Goal: Task Accomplishment & Management: Manage account settings

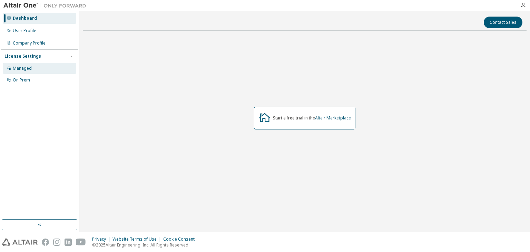
click at [29, 69] on div "Managed" at bounding box center [22, 69] width 19 height 6
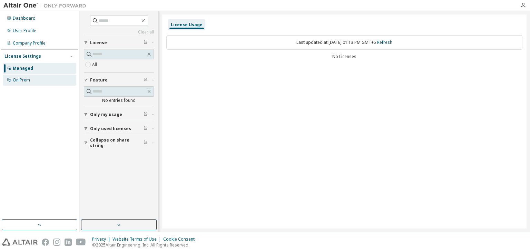
click at [40, 81] on div "On Prem" at bounding box center [39, 79] width 73 height 11
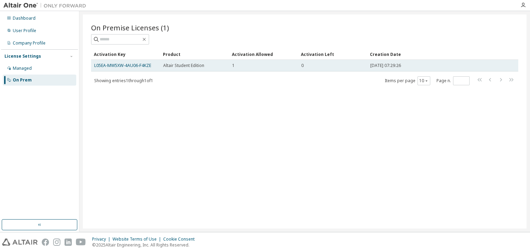
click at [322, 66] on div "0" at bounding box center [332, 66] width 63 height 6
click at [146, 66] on link "L05EA-MW5XW-4AU06-F4KZE" at bounding box center [122, 65] width 57 height 6
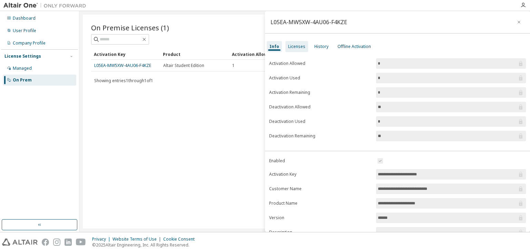
click at [299, 48] on div "Licenses" at bounding box center [296, 47] width 17 height 6
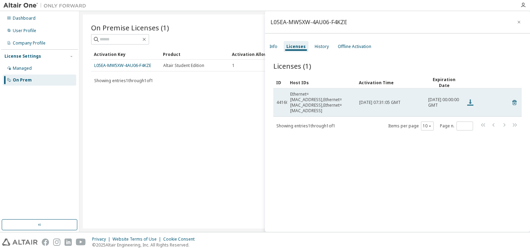
click at [473, 100] on icon at bounding box center [470, 102] width 8 height 8
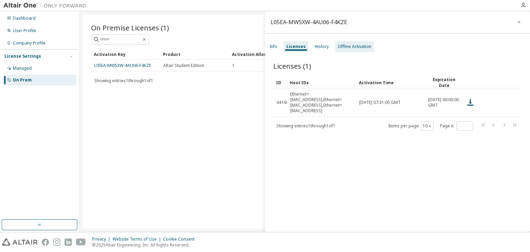
click at [341, 48] on div "Offline Activation" at bounding box center [354, 47] width 33 height 6
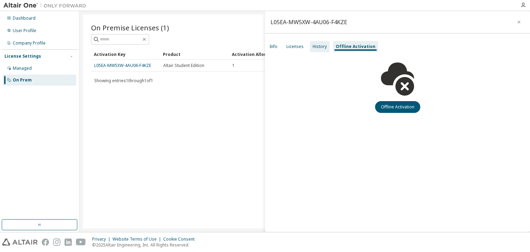
click at [321, 47] on div "History" at bounding box center [319, 47] width 14 height 6
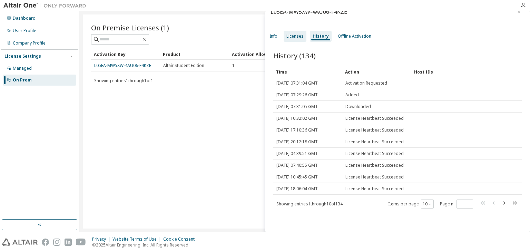
click at [296, 36] on div "Licenses" at bounding box center [294, 36] width 17 height 6
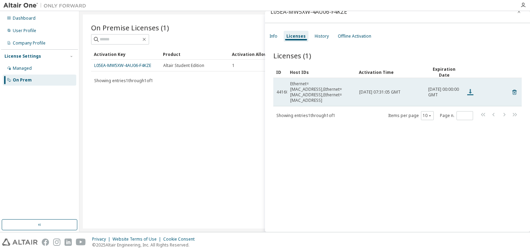
click at [468, 90] on icon at bounding box center [470, 92] width 8 height 8
click at [512, 89] on icon at bounding box center [514, 92] width 6 height 8
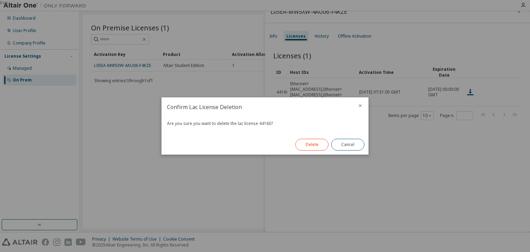
click at [319, 151] on div "Delete Cancel" at bounding box center [329, 144] width 77 height 20
click at [317, 148] on button "Delete" at bounding box center [311, 145] width 33 height 12
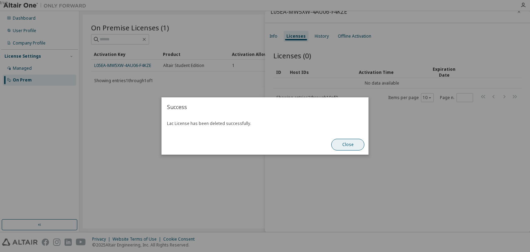
click at [353, 141] on button "Close" at bounding box center [347, 145] width 33 height 12
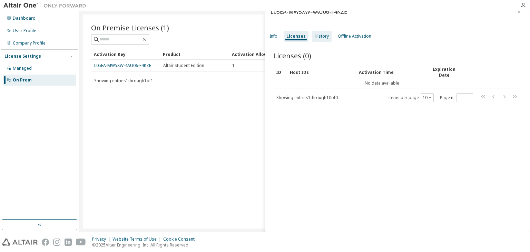
click at [319, 36] on div "History" at bounding box center [321, 36] width 14 height 6
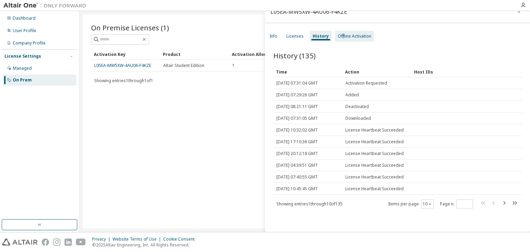
click at [341, 37] on div "Offline Activation" at bounding box center [354, 36] width 33 height 6
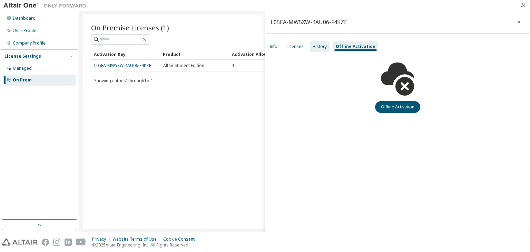
click at [322, 48] on div "History" at bounding box center [319, 47] width 14 height 6
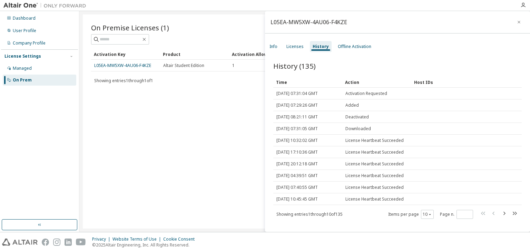
click at [301, 40] on div "Info Licenses History Offline Activation" at bounding box center [397, 46] width 265 height 12
click at [300, 44] on div "Licenses" at bounding box center [294, 47] width 17 height 6
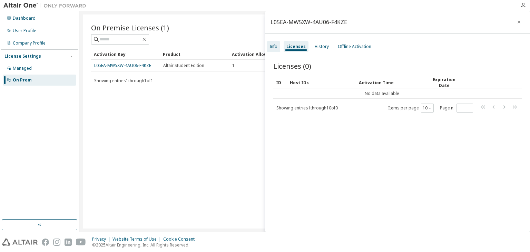
click at [278, 44] on div "Info Licenses History Offline Activation" at bounding box center [397, 46] width 265 height 12
click at [278, 44] on div "Info" at bounding box center [273, 46] width 13 height 11
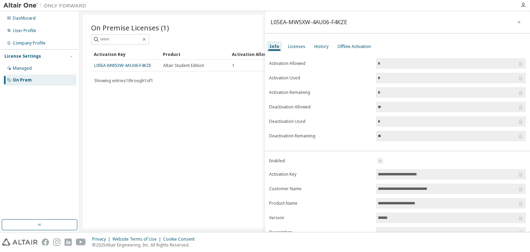
click at [517, 21] on icon "button" at bounding box center [518, 22] width 3 height 3
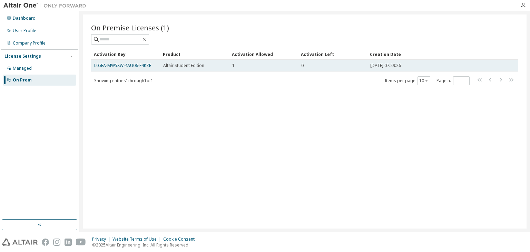
click at [398, 65] on span "2025-05-05 07:29:26" at bounding box center [385, 66] width 31 height 6
click at [148, 67] on link "L05EA-MW5XW-4AU06-F4KZE" at bounding box center [122, 65] width 57 height 6
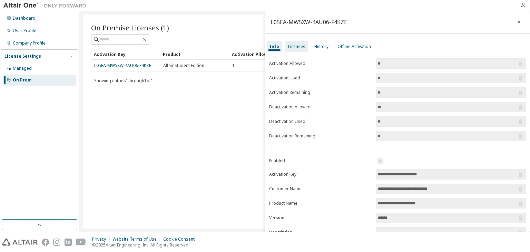
drag, startPoint x: 284, startPoint y: 53, endPoint x: 290, endPoint y: 50, distance: 6.5
click at [286, 53] on div "**********" at bounding box center [397, 175] width 265 height 245
click at [293, 49] on div "Licenses" at bounding box center [296, 47] width 17 height 6
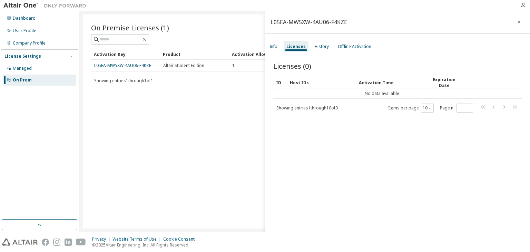
click at [246, 88] on div "On Premise Licenses (1) Clear Load Save Save As Field Operator Value Select fil…" at bounding box center [304, 121] width 443 height 214
click at [159, 99] on div "On Premise Licenses (1) Clear Load Save Save As Field Operator Value Select fil…" at bounding box center [304, 121] width 443 height 214
click at [516, 23] on icon "button" at bounding box center [518, 22] width 5 height 6
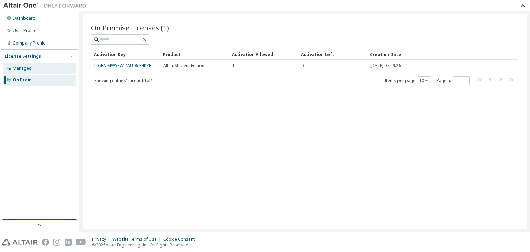
click at [57, 68] on div "Managed" at bounding box center [39, 68] width 73 height 11
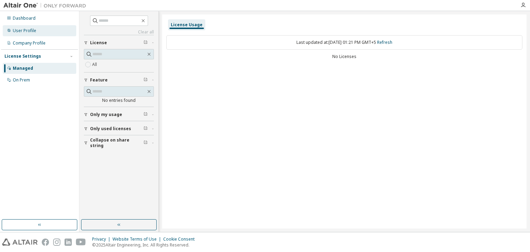
click at [33, 31] on div "User Profile" at bounding box center [24, 31] width 23 height 6
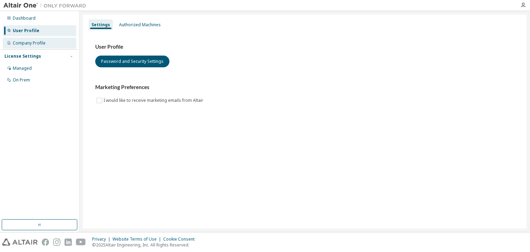
click at [33, 42] on div "Company Profile" at bounding box center [29, 43] width 33 height 6
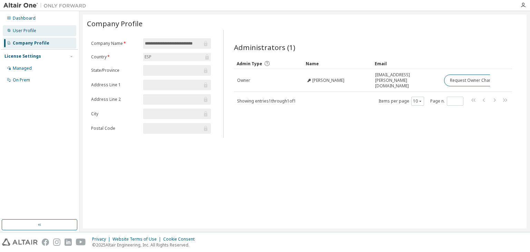
click at [37, 31] on div "User Profile" at bounding box center [39, 30] width 73 height 11
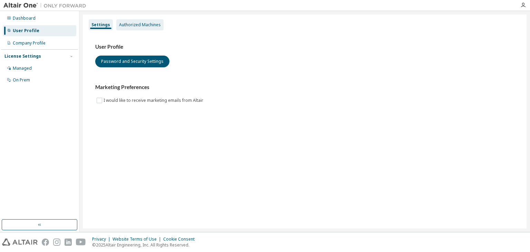
click at [128, 29] on div "Authorized Machines" at bounding box center [139, 24] width 47 height 11
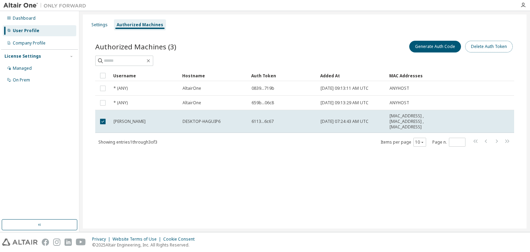
click at [481, 50] on button "Delete Auth Token" at bounding box center [489, 47] width 48 height 12
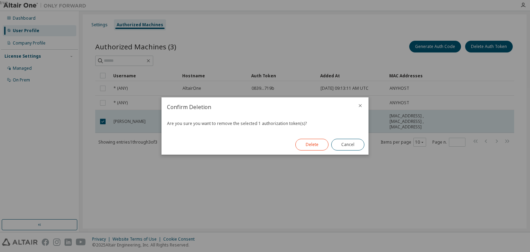
click at [308, 143] on button "Delete" at bounding box center [311, 145] width 33 height 12
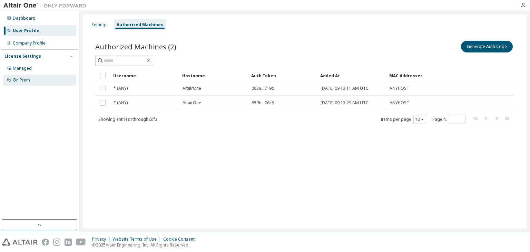
click at [36, 77] on div "On Prem" at bounding box center [39, 79] width 73 height 11
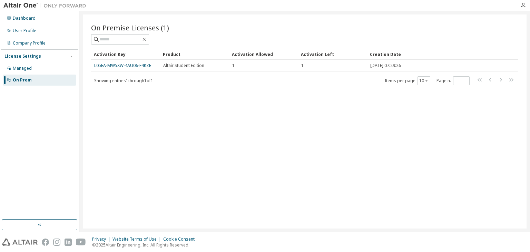
drag, startPoint x: 91, startPoint y: 64, endPoint x: 153, endPoint y: 65, distance: 62.4
click at [203, 123] on div "On Premise Licenses (1) Clear Load Save Save As Field Operator Value Select fil…" at bounding box center [304, 121] width 443 height 214
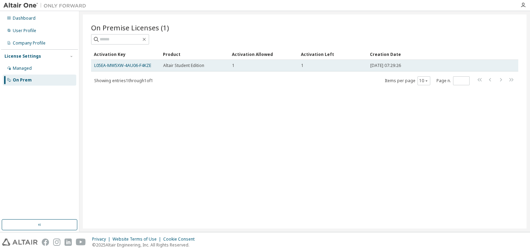
click at [178, 67] on span "Altair Student Edition" at bounding box center [183, 66] width 41 height 6
click at [139, 66] on link "L05EA-MW5XW-4AU06-F4KZE" at bounding box center [122, 65] width 57 height 6
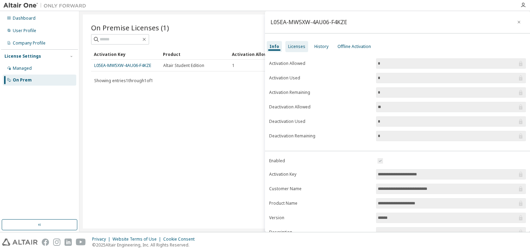
click at [297, 47] on div "Licenses" at bounding box center [296, 47] width 17 height 6
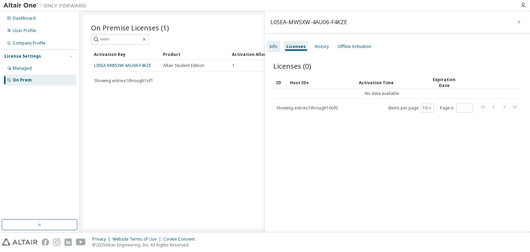
click at [272, 47] on div "Info" at bounding box center [273, 47] width 8 height 6
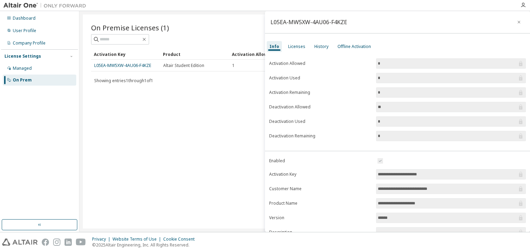
click at [210, 110] on div "On Premise Licenses (1) Clear Load Save Save As Field Operator Value Select fil…" at bounding box center [304, 121] width 443 height 214
click at [516, 22] on icon "button" at bounding box center [518, 22] width 5 height 6
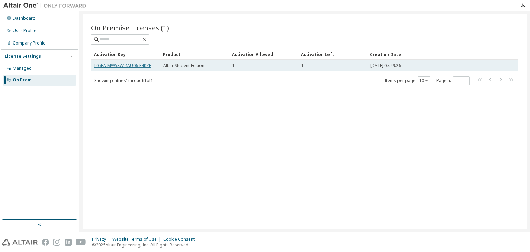
click at [128, 64] on link "L05EA-MW5XW-4AU06-F4KZE" at bounding box center [122, 65] width 57 height 6
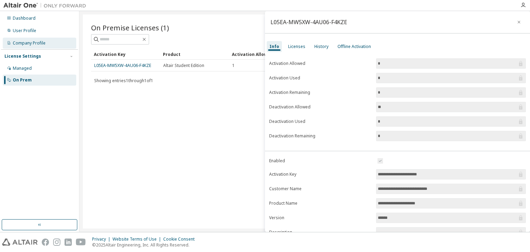
click at [30, 42] on div "Company Profile" at bounding box center [29, 43] width 33 height 6
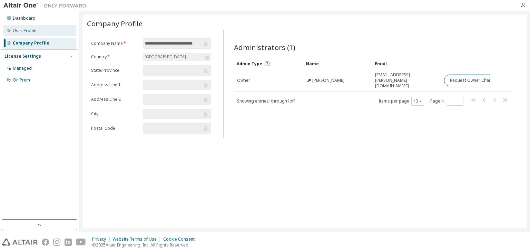
click at [32, 30] on div "User Profile" at bounding box center [24, 31] width 23 height 6
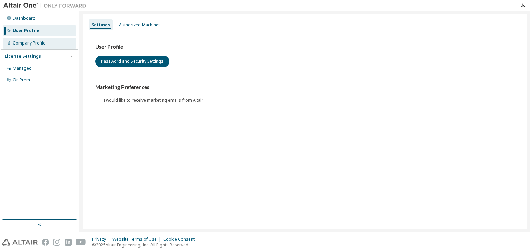
click at [33, 42] on div "Company Profile" at bounding box center [29, 43] width 33 height 6
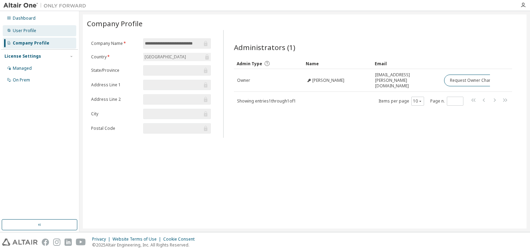
click at [31, 29] on div "User Profile" at bounding box center [24, 31] width 23 height 6
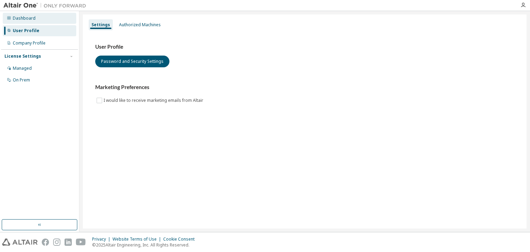
click at [33, 18] on div "Dashboard" at bounding box center [24, 19] width 23 height 6
